Goal: Information Seeking & Learning: Learn about a topic

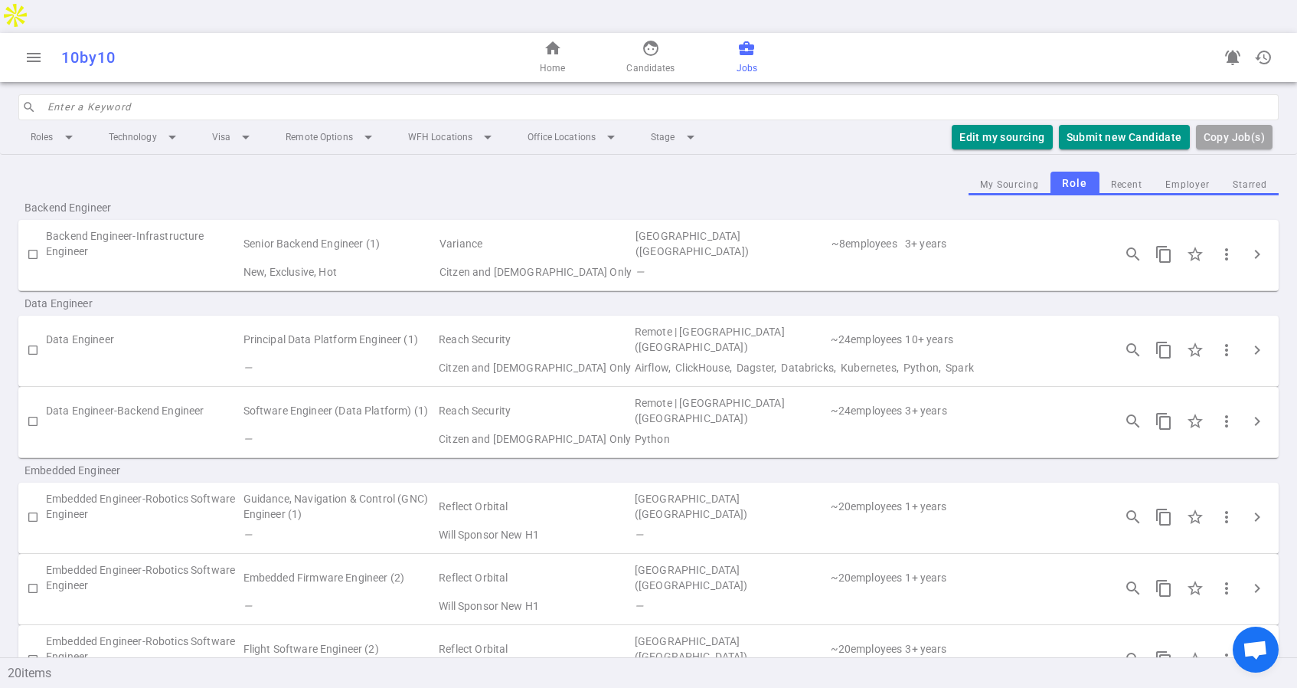
click at [293, 95] on input "search" at bounding box center [658, 107] width 1222 height 25
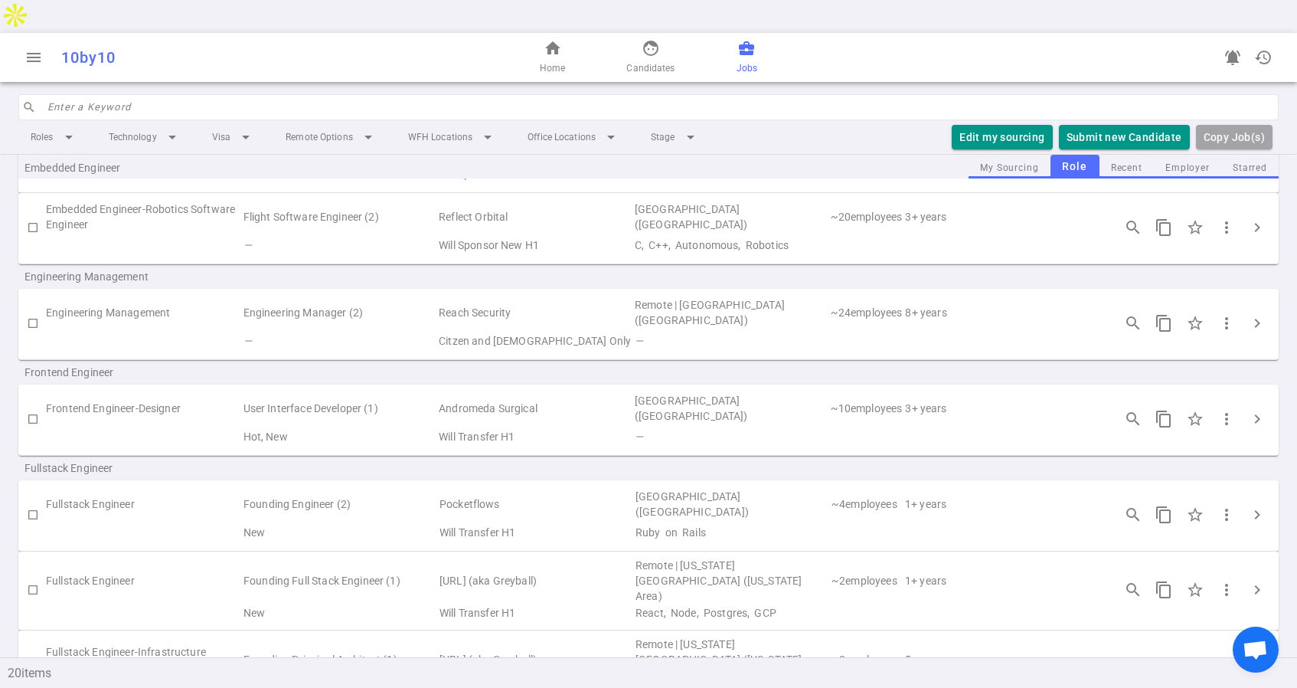
scroll to position [580, 0]
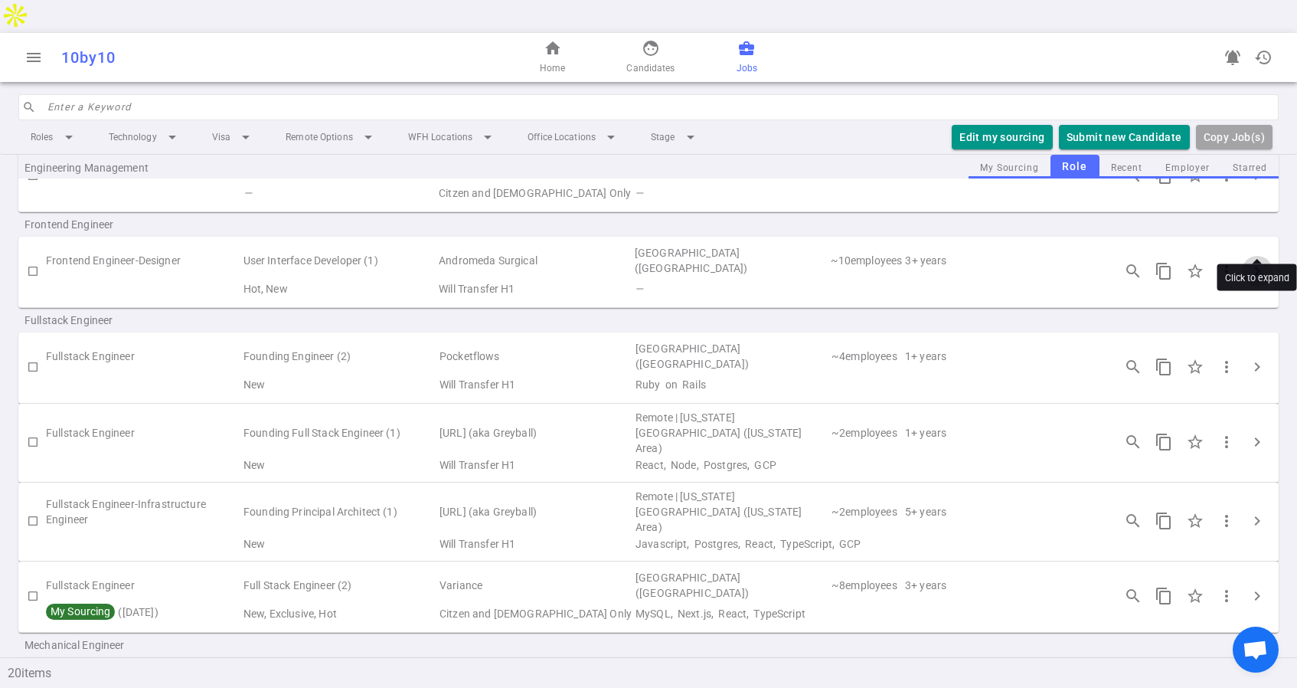
click at [1256, 262] on span "chevron_right" at bounding box center [1257, 271] width 18 height 18
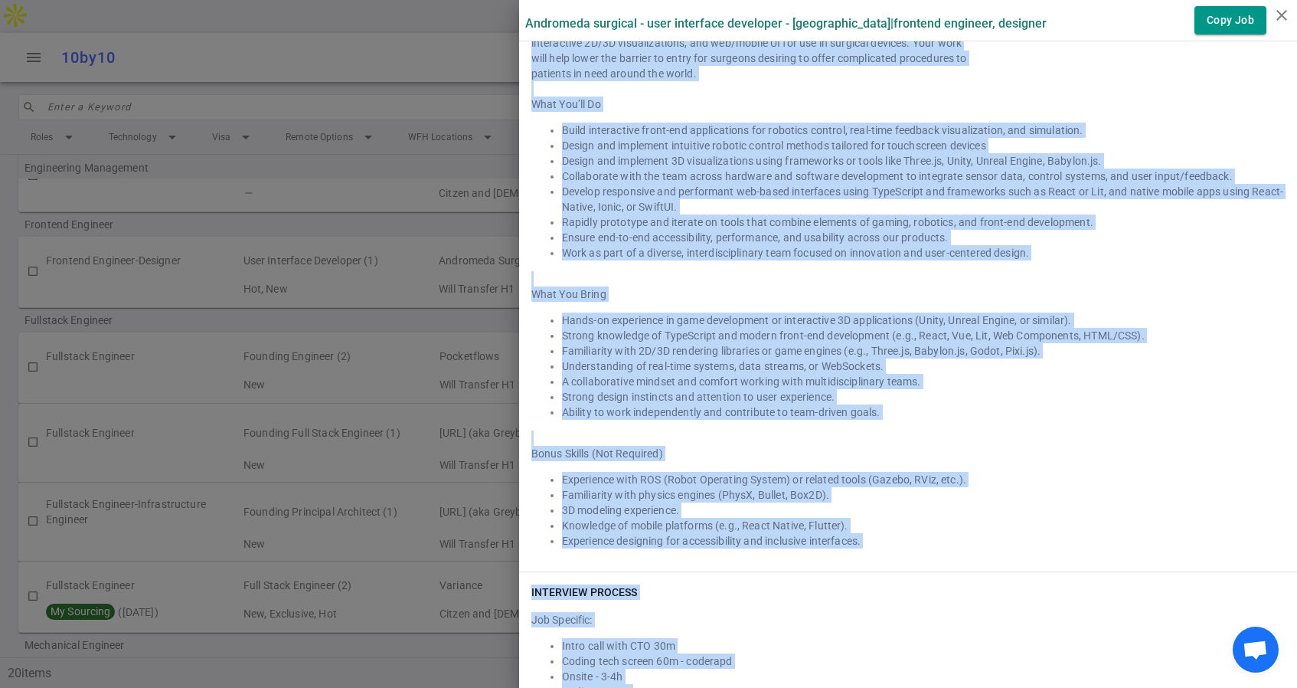
scroll to position [1889, 0]
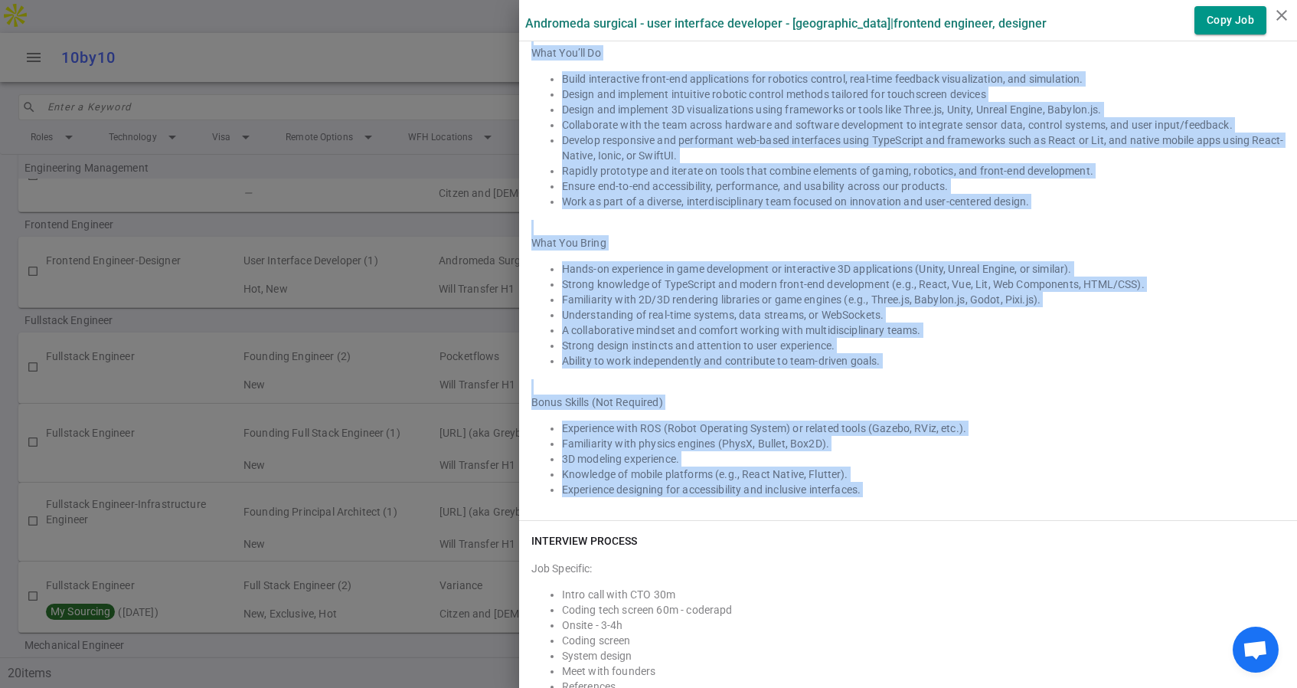
drag, startPoint x: 530, startPoint y: 450, endPoint x: 950, endPoint y: 506, distance: 424.2
copy div "Lo’ip dolorsi ame c adipisci eli seddoeiusmodtempo Incididuntu Laboree Dolorema…"
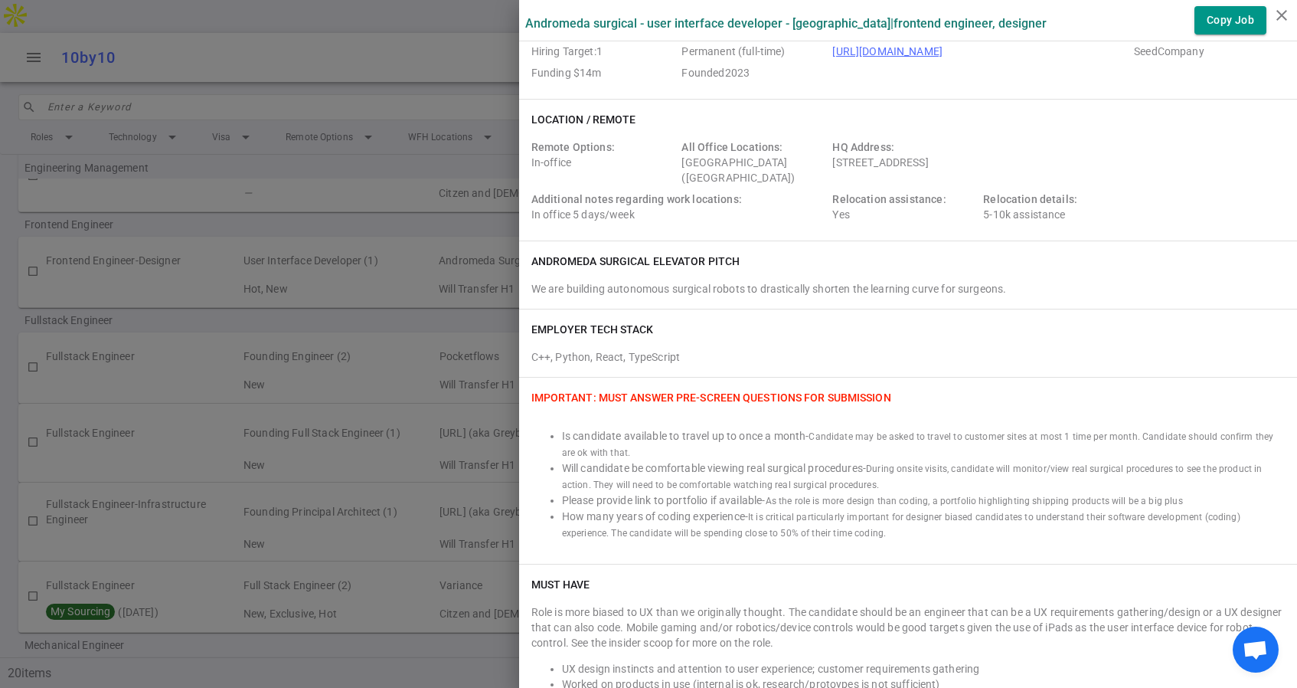
scroll to position [0, 0]
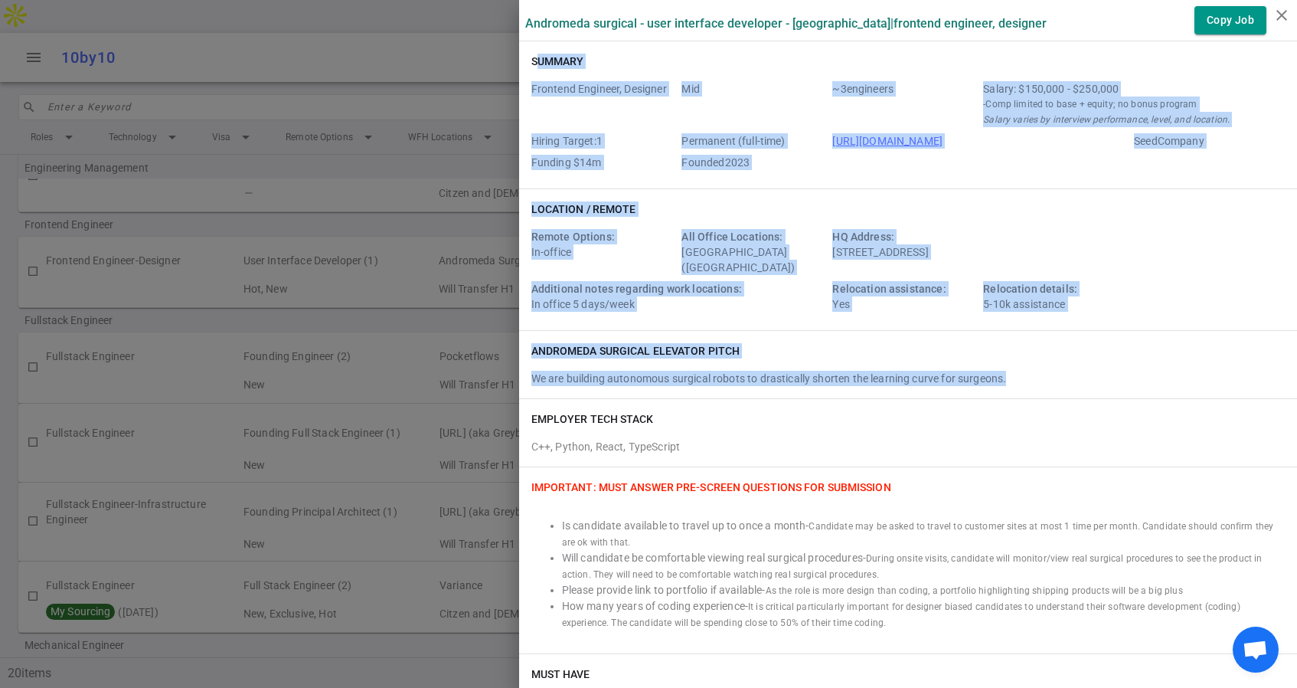
drag, startPoint x: 535, startPoint y: 60, endPoint x: 990, endPoint y: 388, distance: 560.6
copy div "ummary Frontend Engineer, Designer Mid ~ 3 engineers Salary: $150,000 - $250,00…"
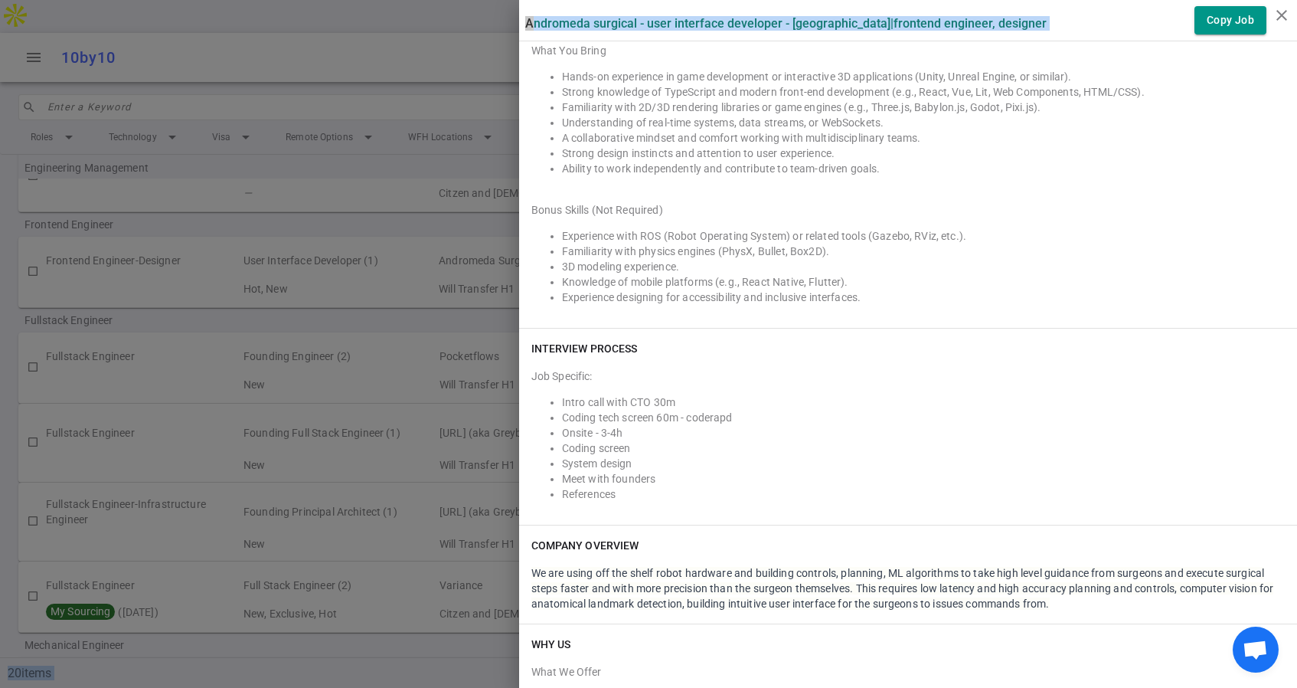
scroll to position [2310, 0]
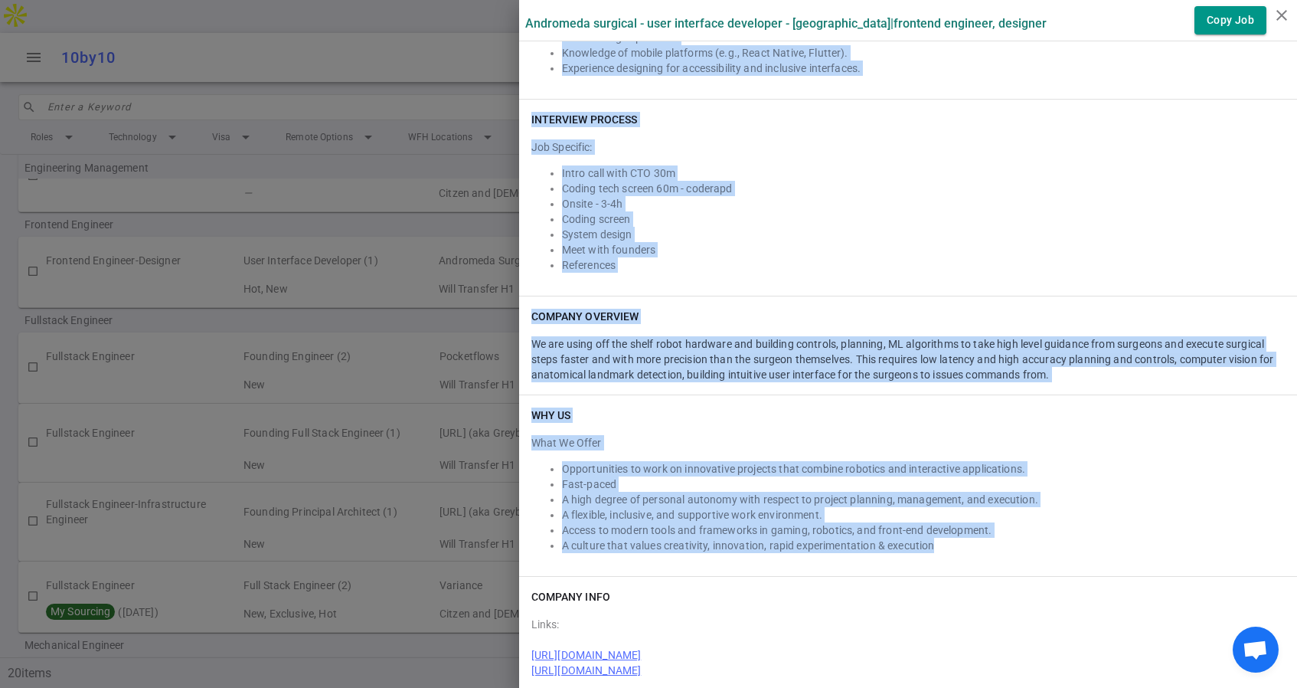
drag, startPoint x: 527, startPoint y: 83, endPoint x: 972, endPoint y: 532, distance: 631.9
copy div "LOREMIP DOLOR Sit amet co a elitse doeiusm temporin utl etdolorem (12% aliqua, …"
